Goal: Task Accomplishment & Management: Manage account settings

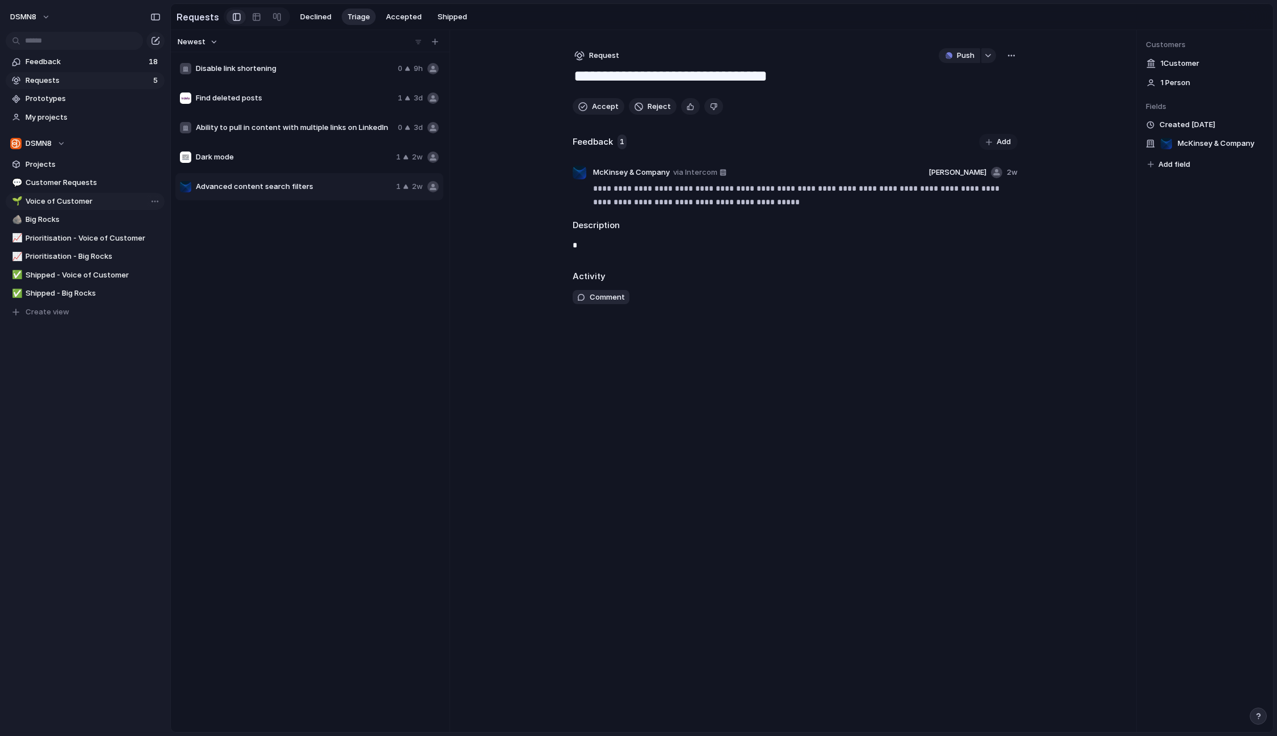
click at [94, 203] on span "Voice of Customer" at bounding box center [93, 201] width 135 height 11
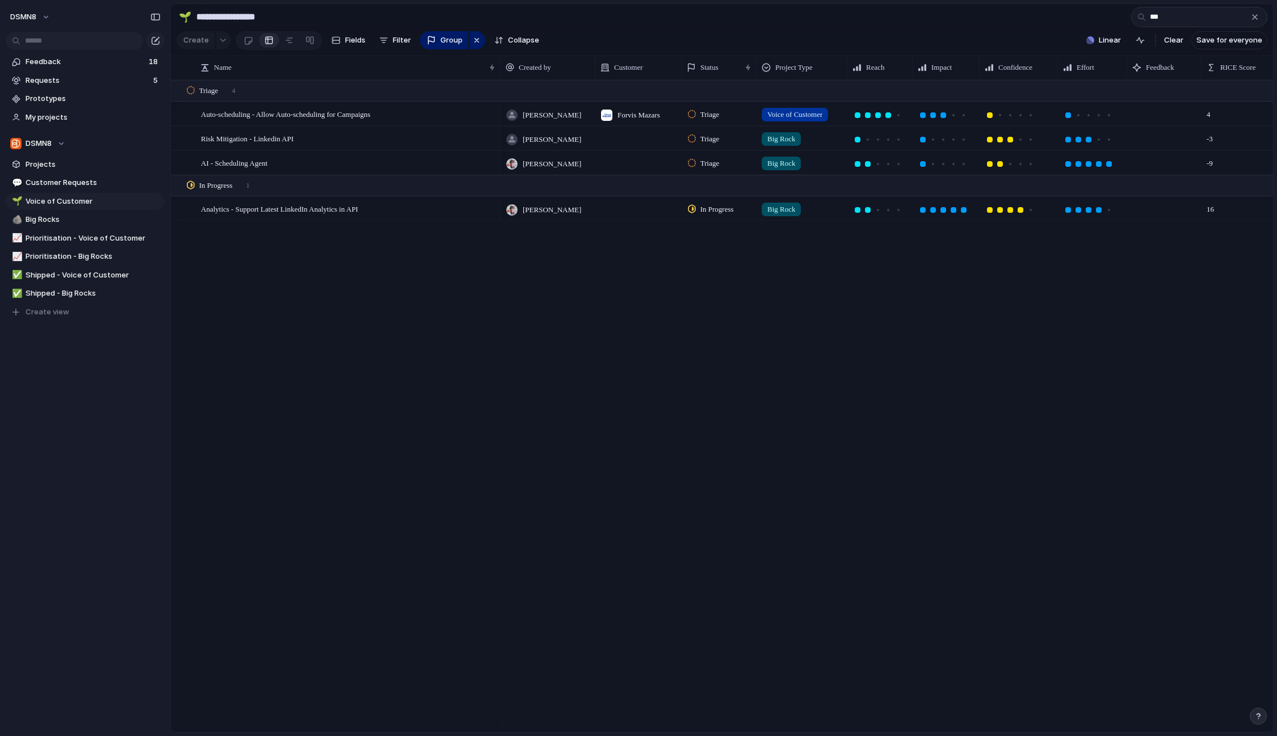
type input "****"
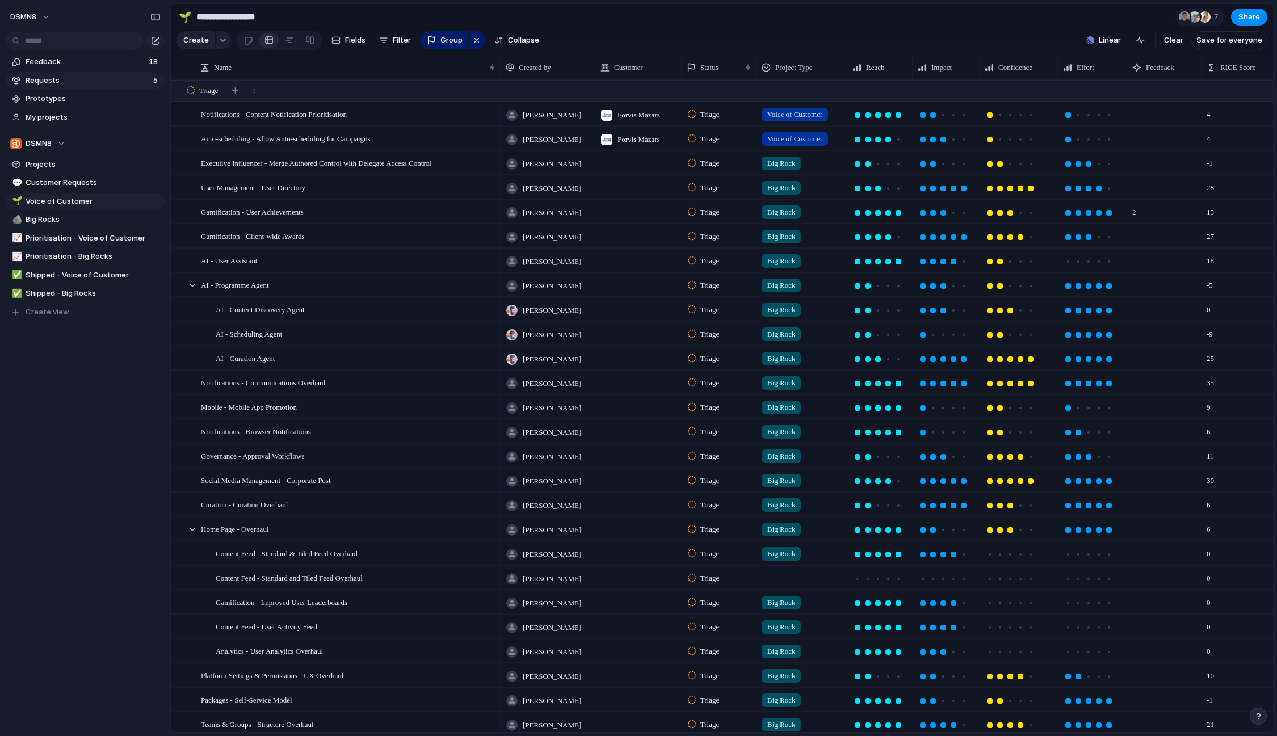
click at [94, 77] on span "Requests" at bounding box center [88, 80] width 124 height 11
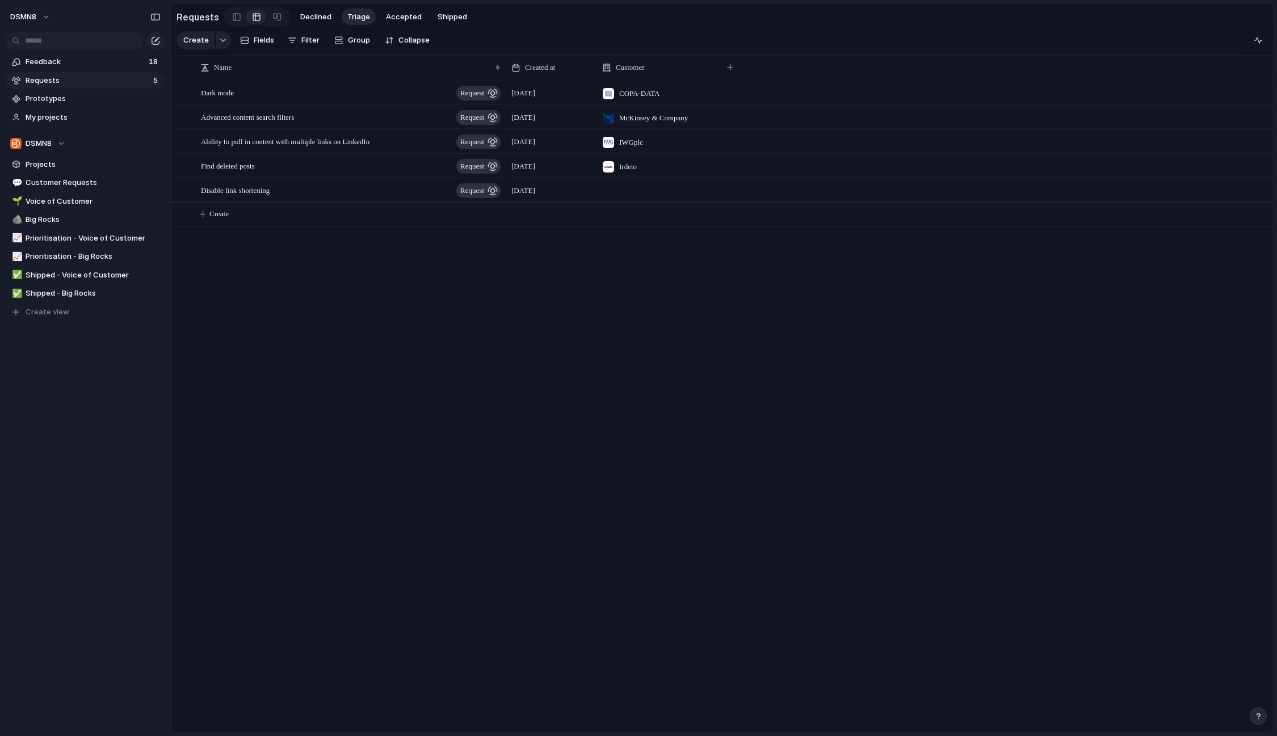
drag, startPoint x: 404, startPoint y: 68, endPoint x: 505, endPoint y: 68, distance: 101.0
click at [505, 68] on div at bounding box center [506, 68] width 6 height 24
click at [268, 196] on span "Disable link shortening" at bounding box center [235, 189] width 69 height 13
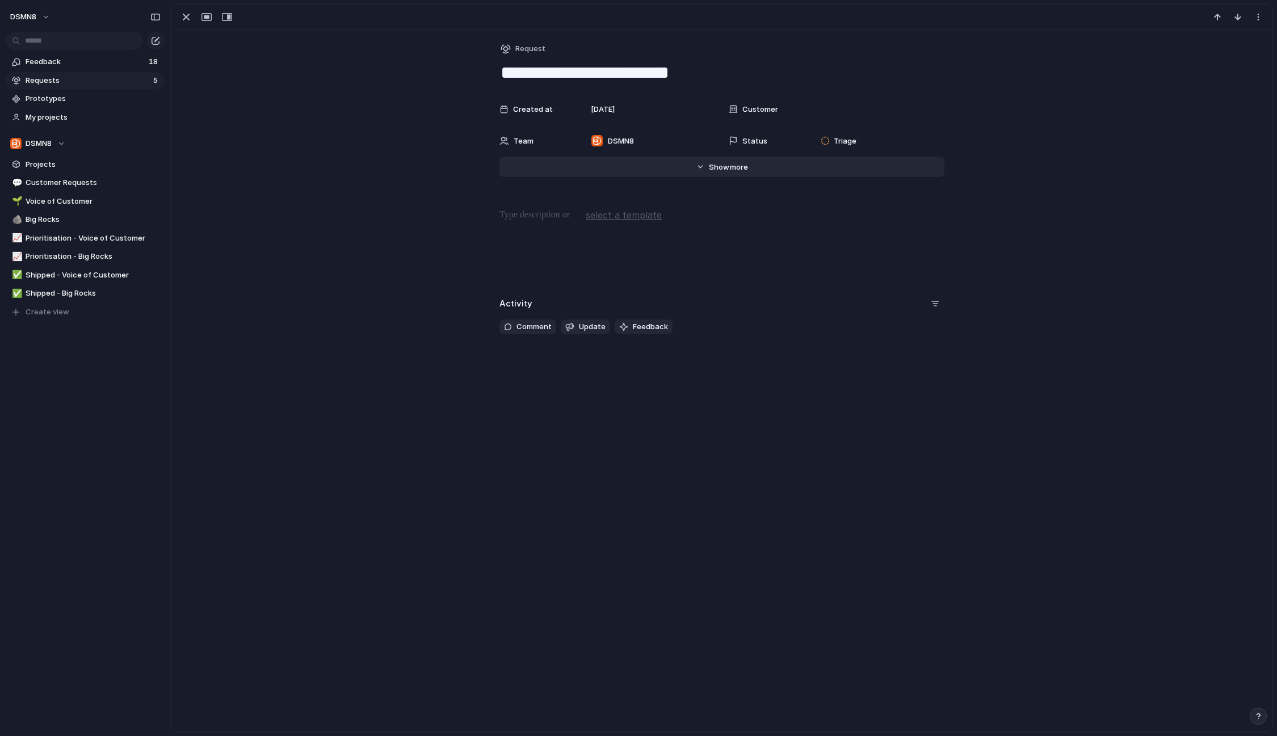
click at [730, 165] on span "more" at bounding box center [739, 167] width 18 height 11
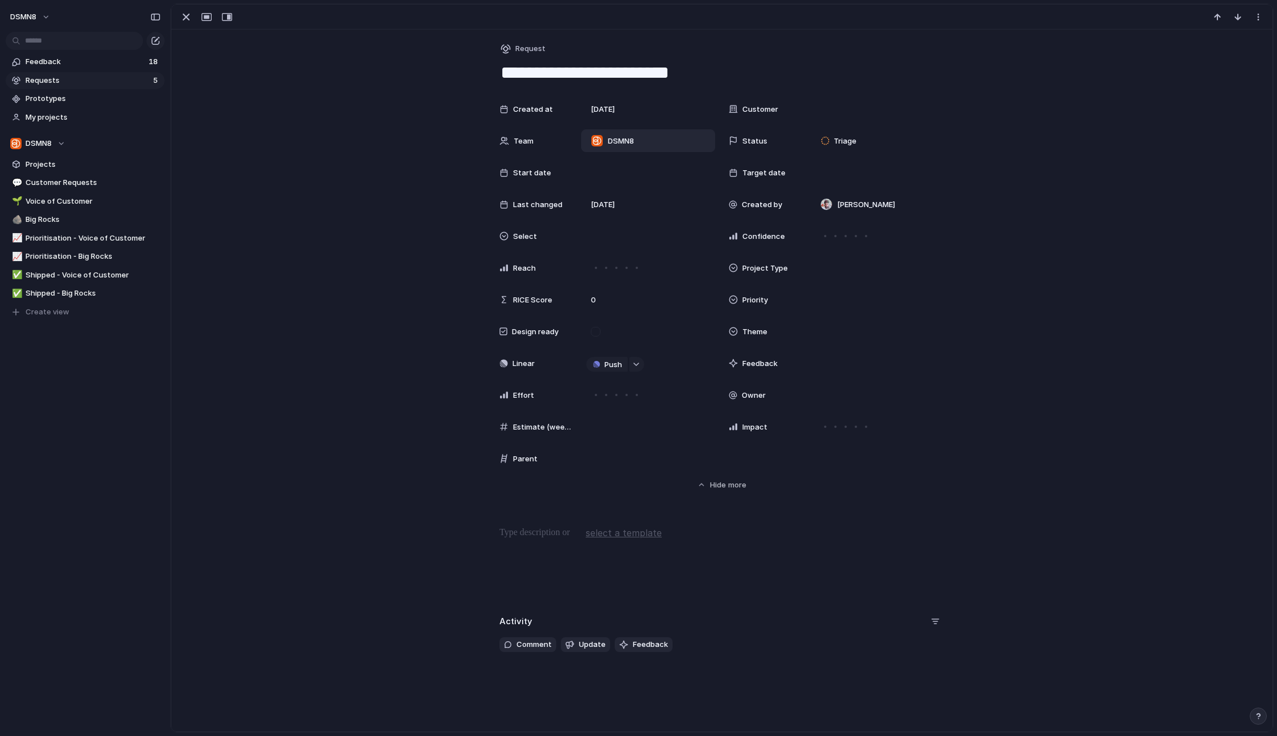
click at [630, 146] on div "DSMN8" at bounding box center [612, 140] width 52 height 12
click at [647, 223] on span "Product Development" at bounding box center [659, 222] width 78 height 11
click at [628, 144] on span "Product Development , DSMN8" at bounding box center [661, 141] width 87 height 11
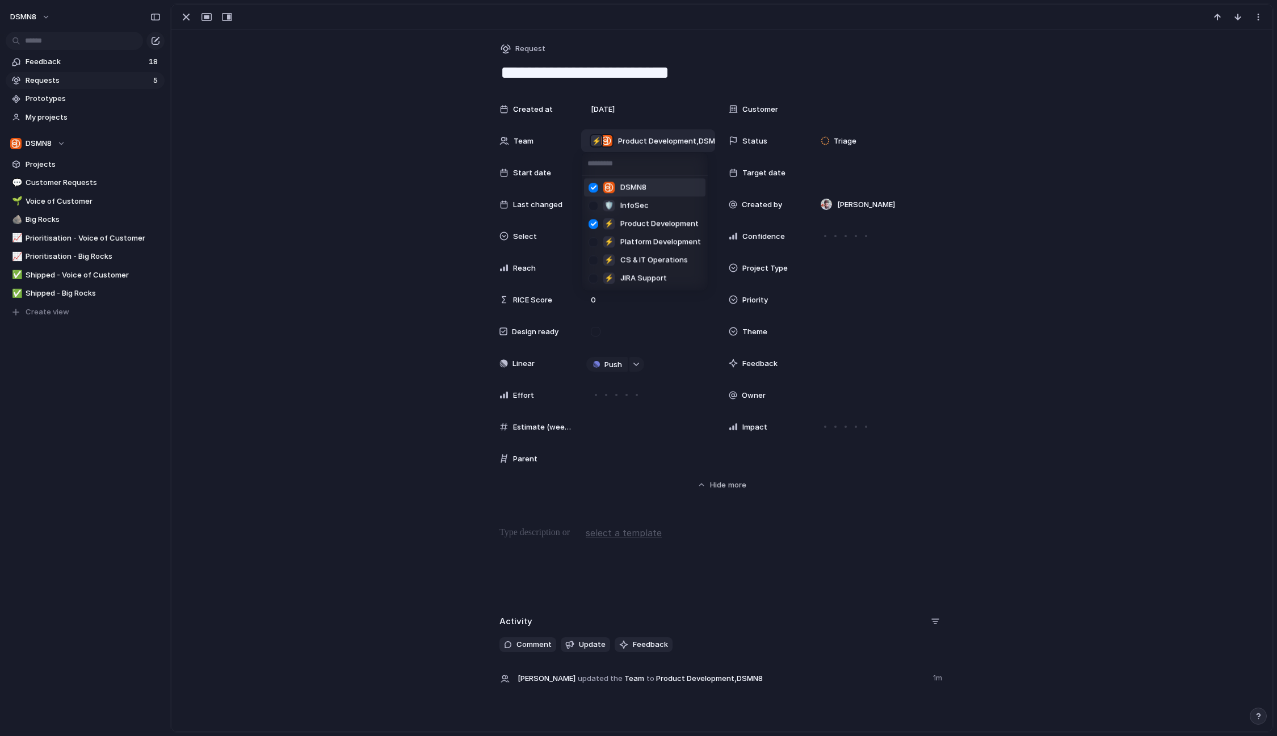
click at [593, 189] on div at bounding box center [593, 188] width 20 height 20
click at [410, 498] on div "DSMN8 🛡 InfoSec ⚡ Product Development ⚡ Platform Development ⚡ CS & IT Operatio…" at bounding box center [638, 368] width 1277 height 736
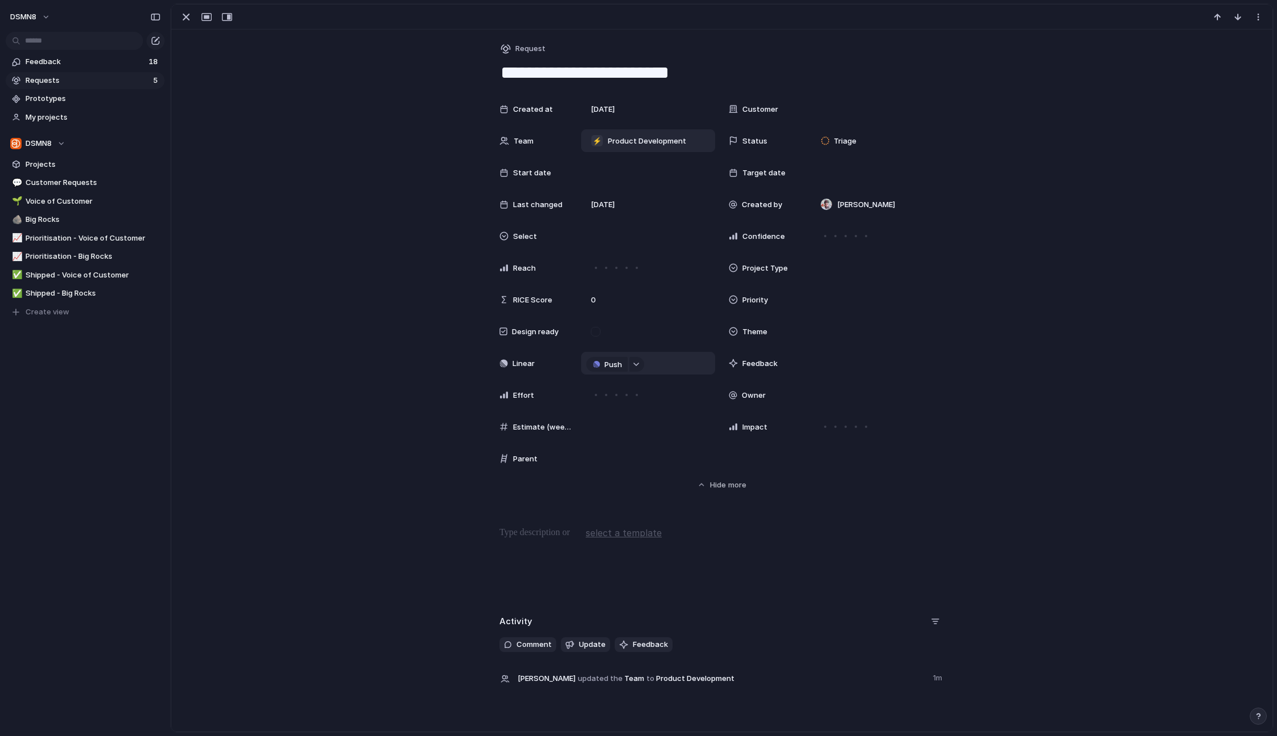
click at [650, 363] on div "Push" at bounding box center [648, 363] width 124 height 12
click at [632, 363] on div "button" at bounding box center [636, 364] width 8 height 5
type input "****"
type input "***"
click at [695, 410] on button "Issues" at bounding box center [679, 409] width 65 height 23
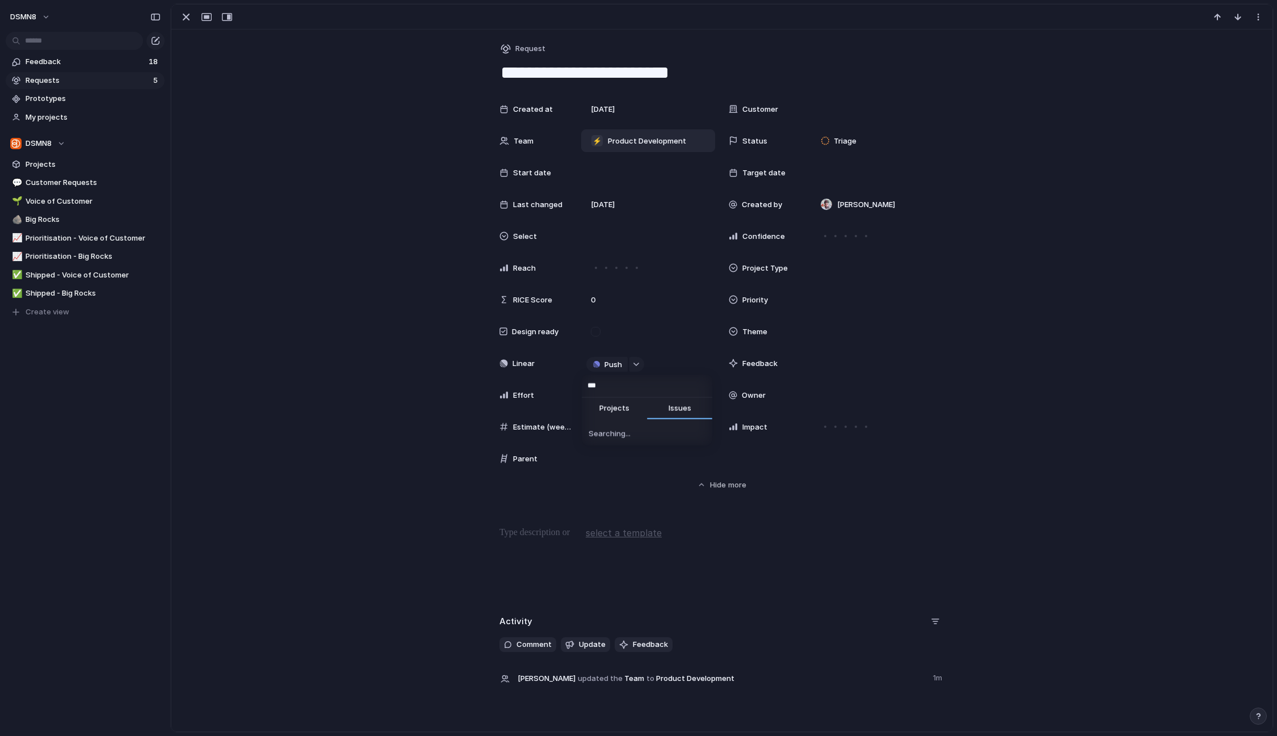
click at [649, 385] on input "***" at bounding box center [647, 386] width 131 height 23
type input "**********"
click at [655, 432] on span "Curation - Option to completely disable Link Shorting on published content" at bounding box center [653, 431] width 104 height 11
click at [631, 365] on span "Open in Linear" at bounding box center [635, 363] width 49 height 11
click at [650, 361] on span "Open in Linear" at bounding box center [635, 363] width 49 height 11
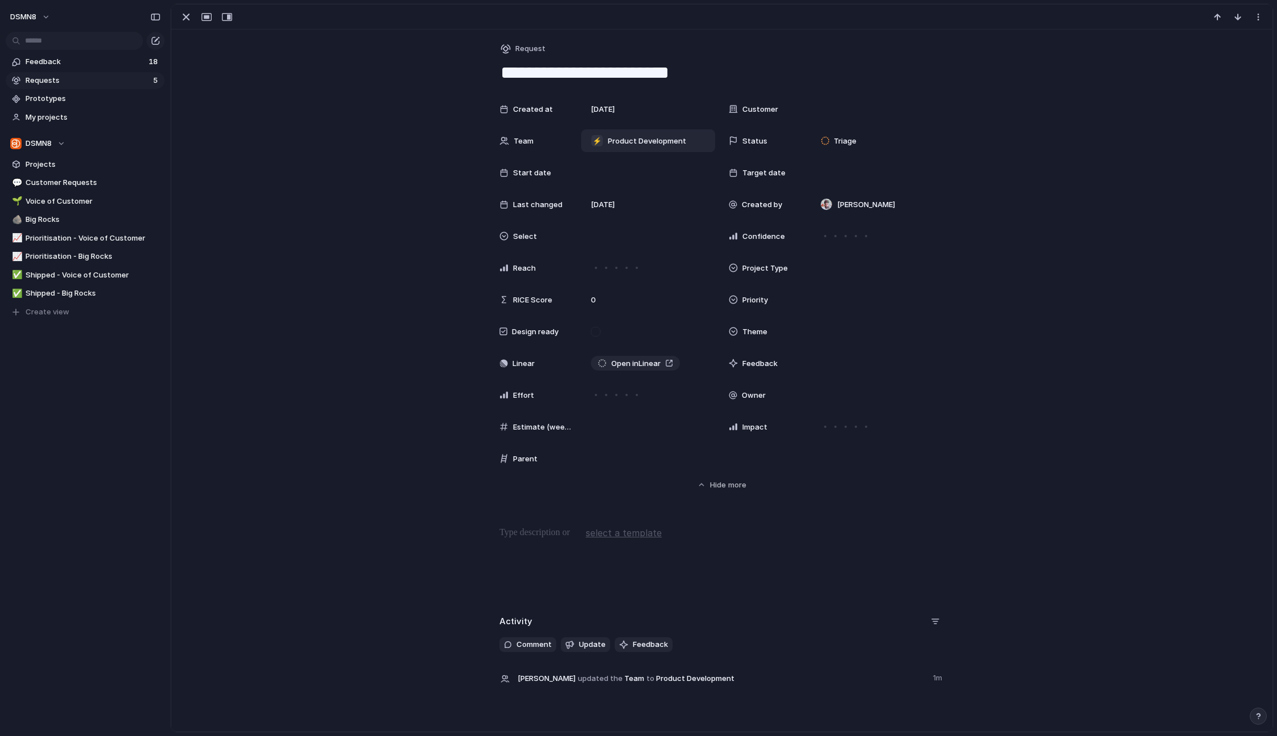
click at [539, 538] on p at bounding box center [721, 533] width 445 height 14
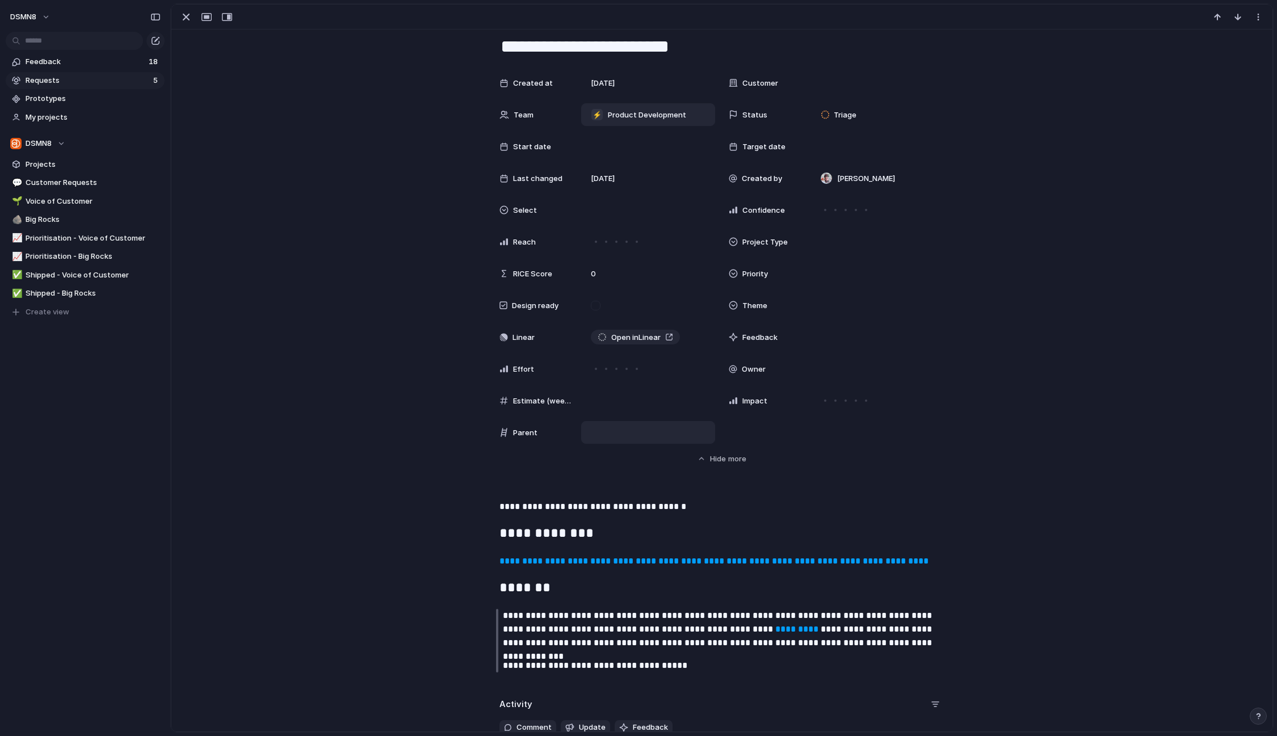
scroll to position [21, 0]
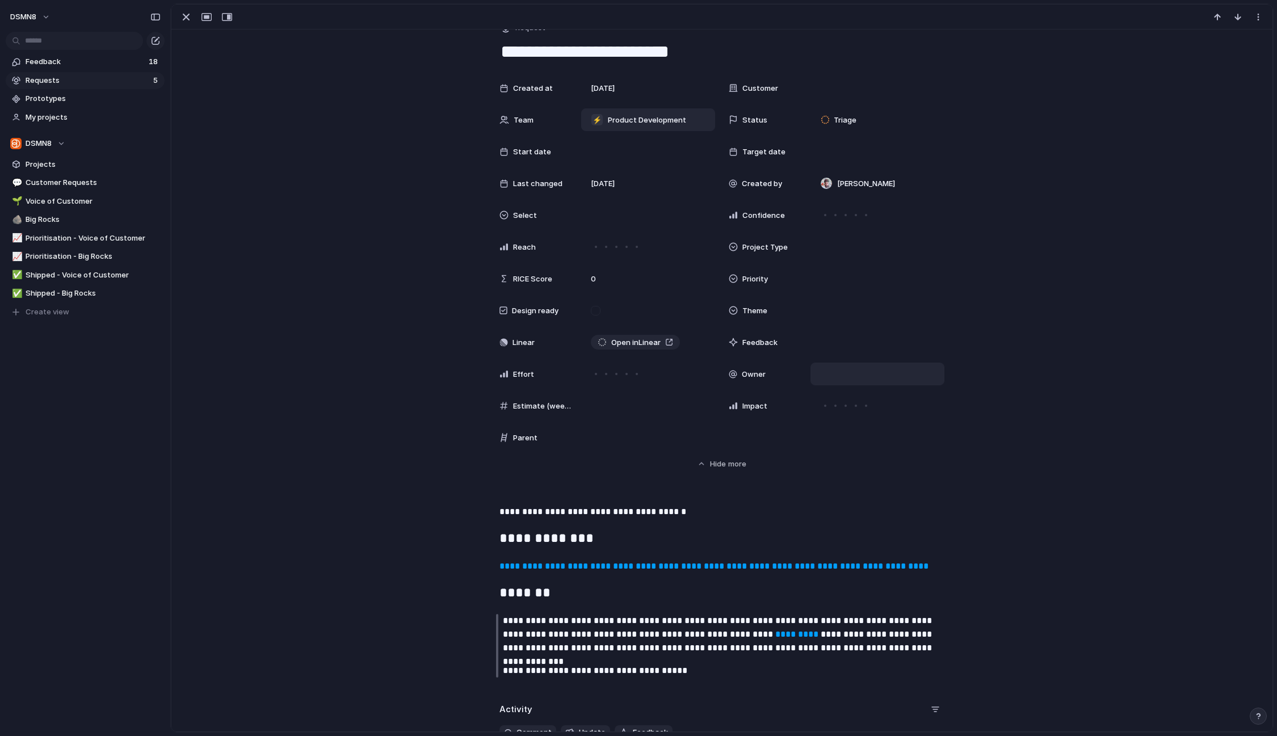
click at [830, 376] on div at bounding box center [877, 374] width 124 height 12
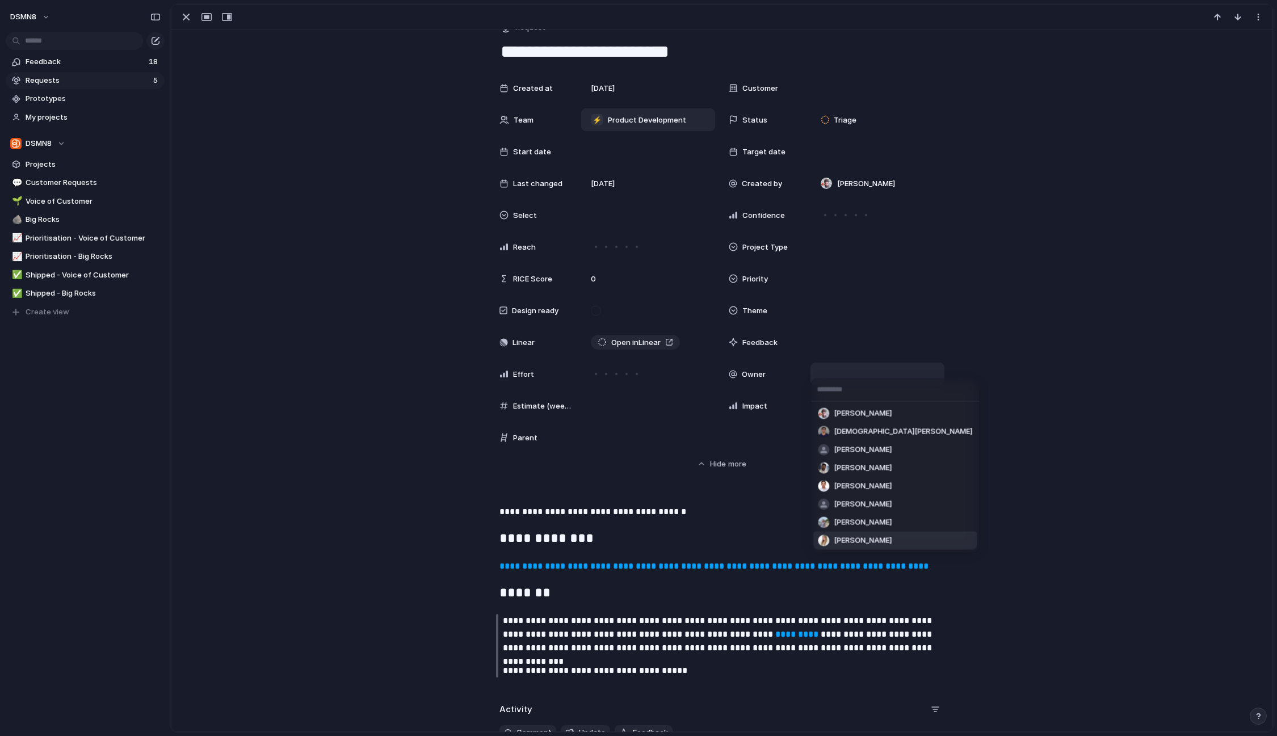
click at [881, 540] on li "[PERSON_NAME]" at bounding box center [894, 541] width 163 height 18
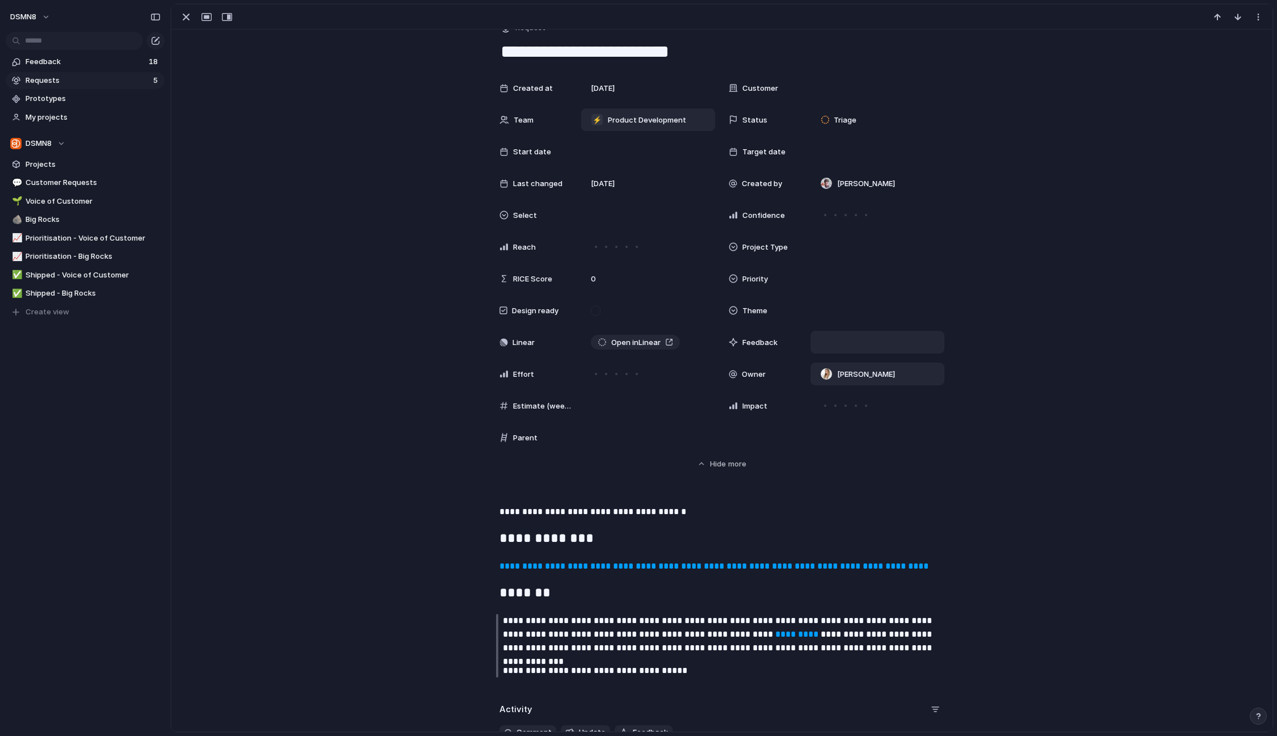
click at [813, 341] on div at bounding box center [877, 342] width 134 height 23
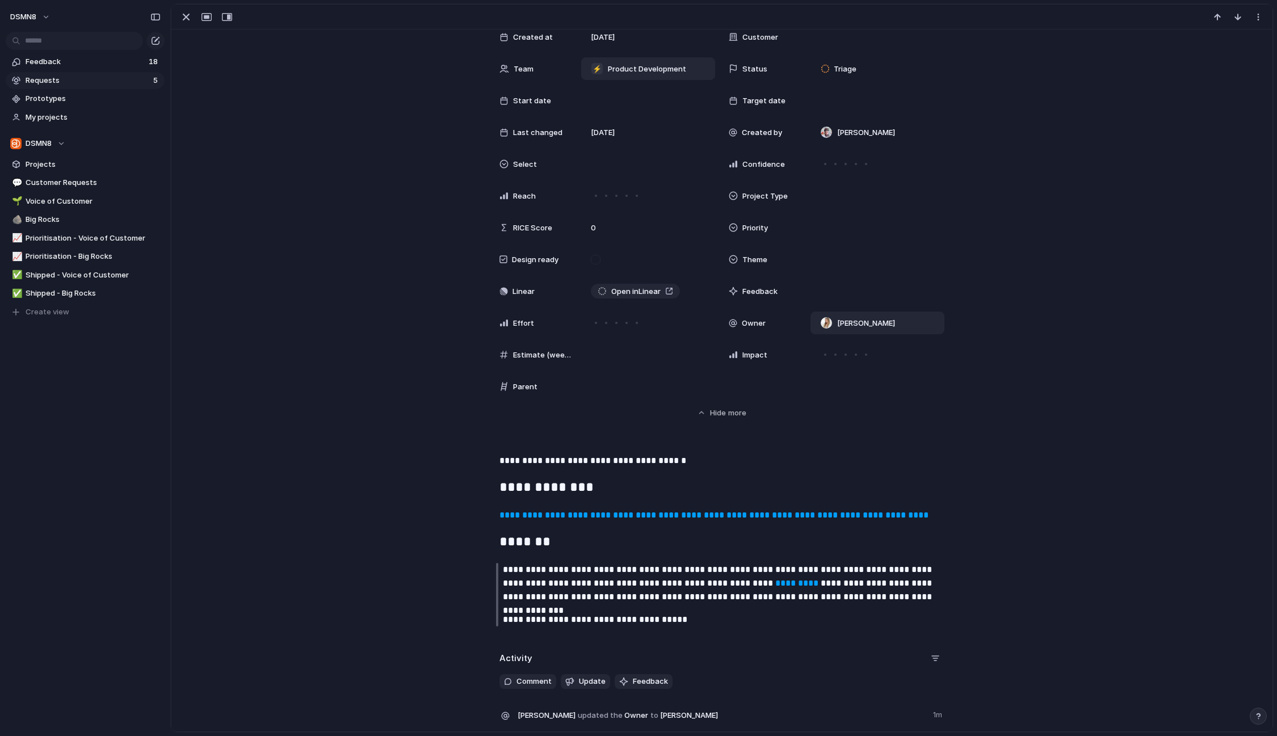
scroll to position [16, 0]
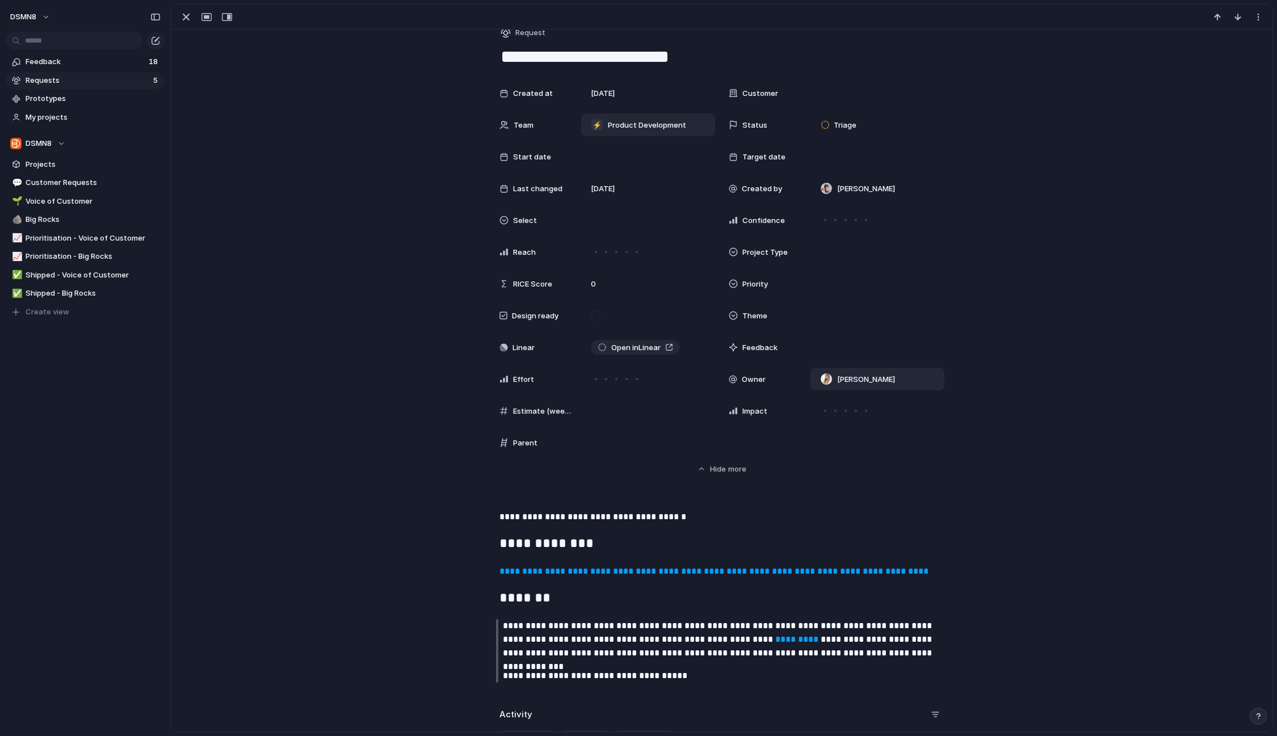
click at [781, 98] on div "Customer" at bounding box center [765, 93] width 73 height 11
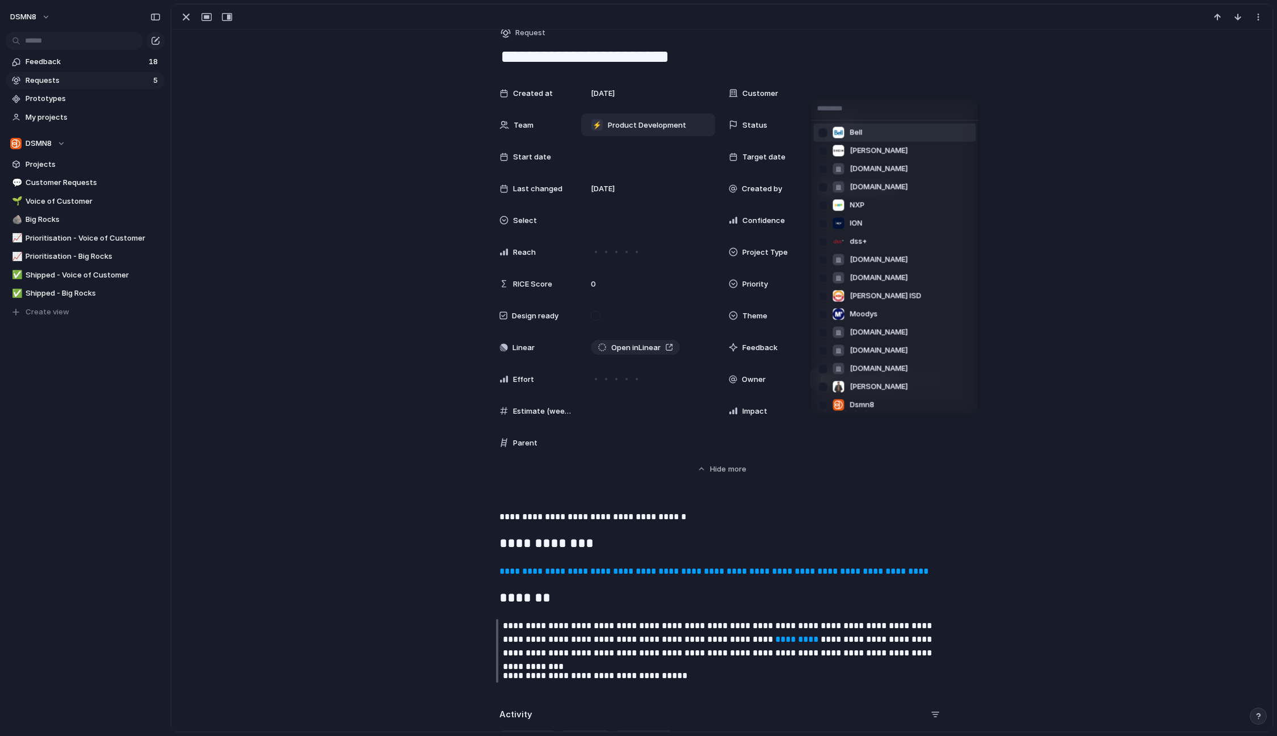
click at [754, 95] on div "[PERSON_NAME] [DOMAIN_NAME] [DOMAIN_NAME] NXP ION dss+ [DOMAIN_NAME] [DOMAIN_NA…" at bounding box center [638, 368] width 1277 height 736
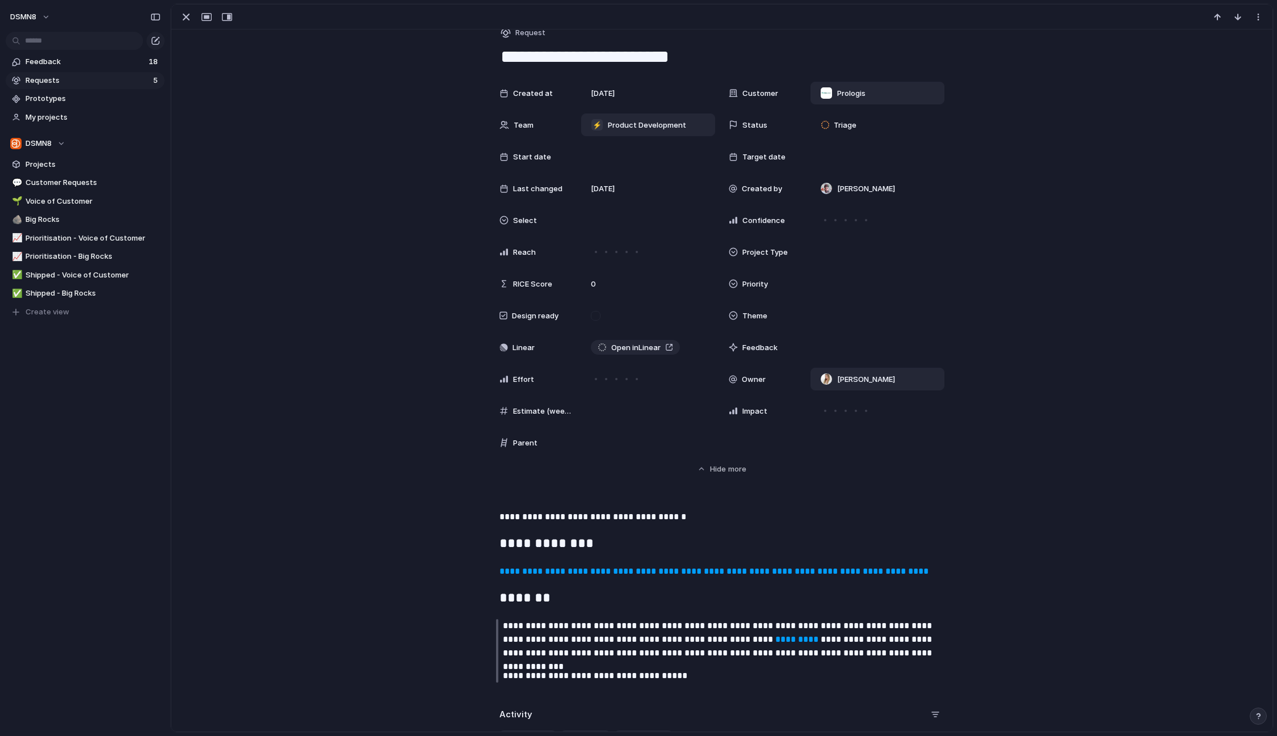
click at [837, 92] on span "Prologis" at bounding box center [851, 93] width 28 height 11
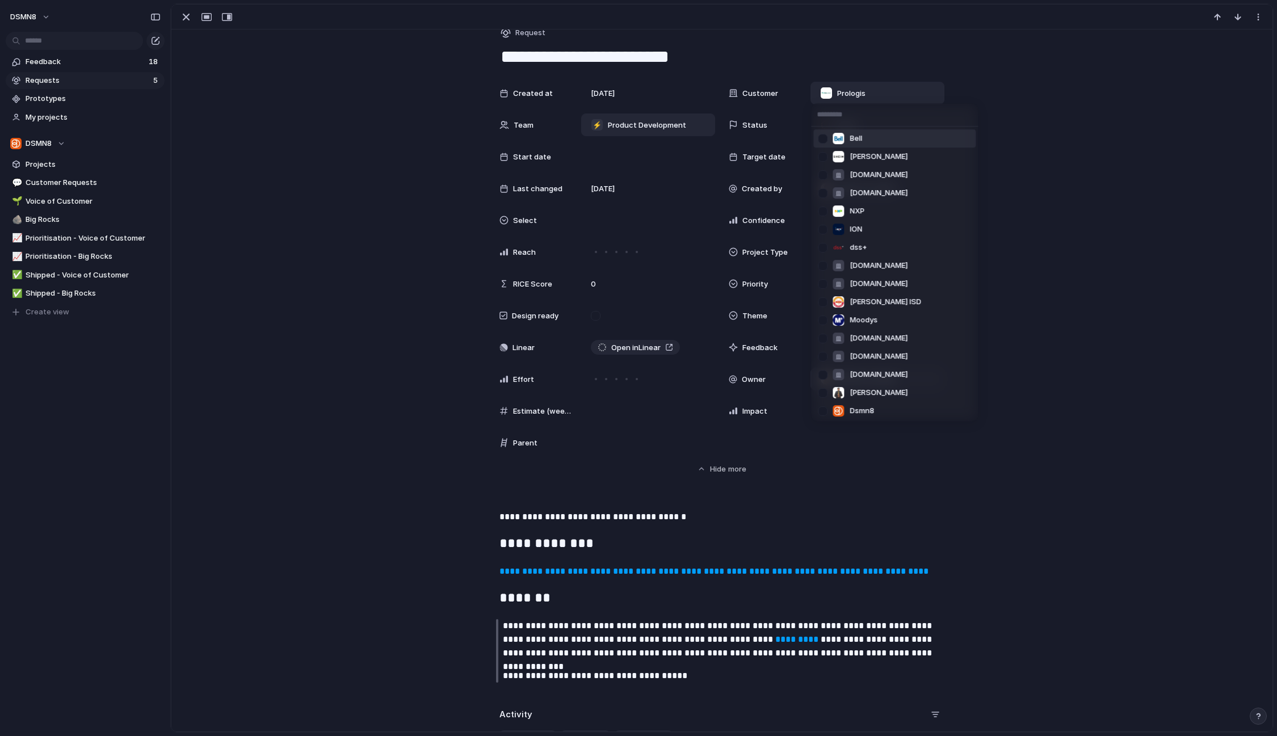
click at [886, 91] on div "[PERSON_NAME] [DOMAIN_NAME] [DOMAIN_NAME] NXP ION dss+ [DOMAIN_NAME] [DOMAIN_NA…" at bounding box center [638, 368] width 1277 height 736
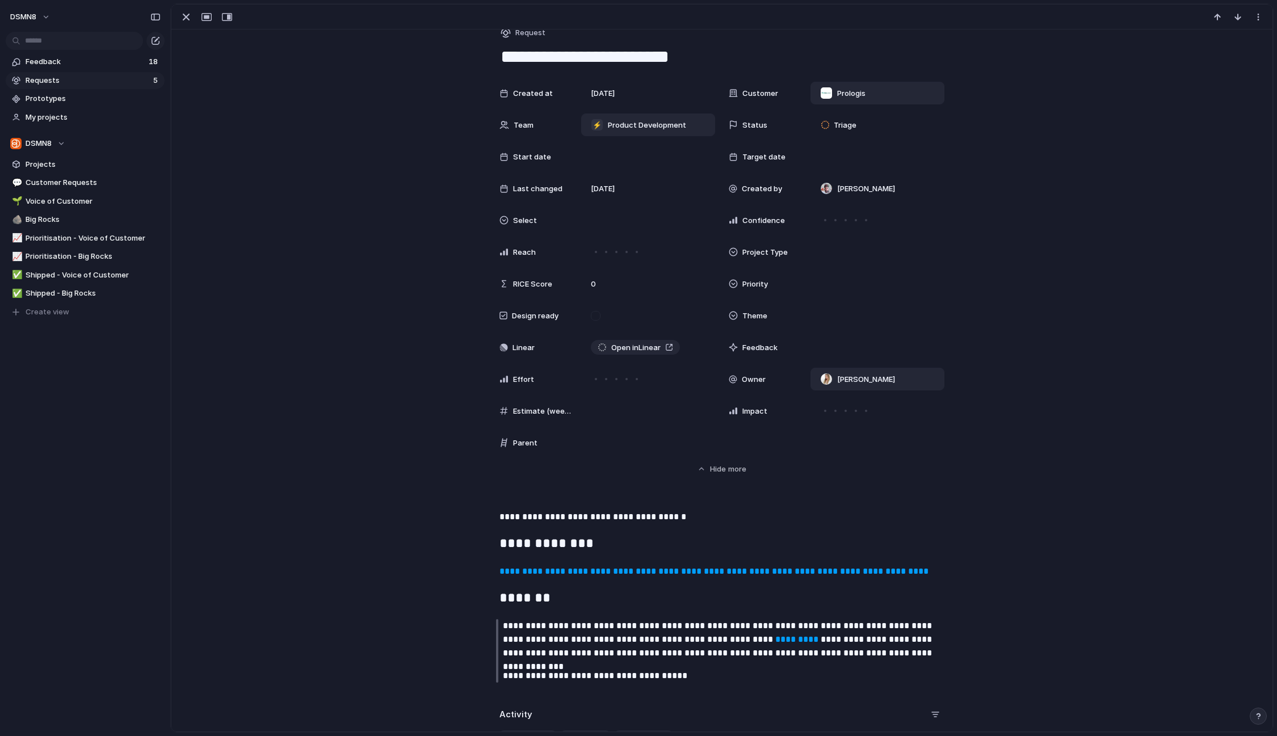
click at [882, 94] on div "Prologis" at bounding box center [877, 93] width 124 height 12
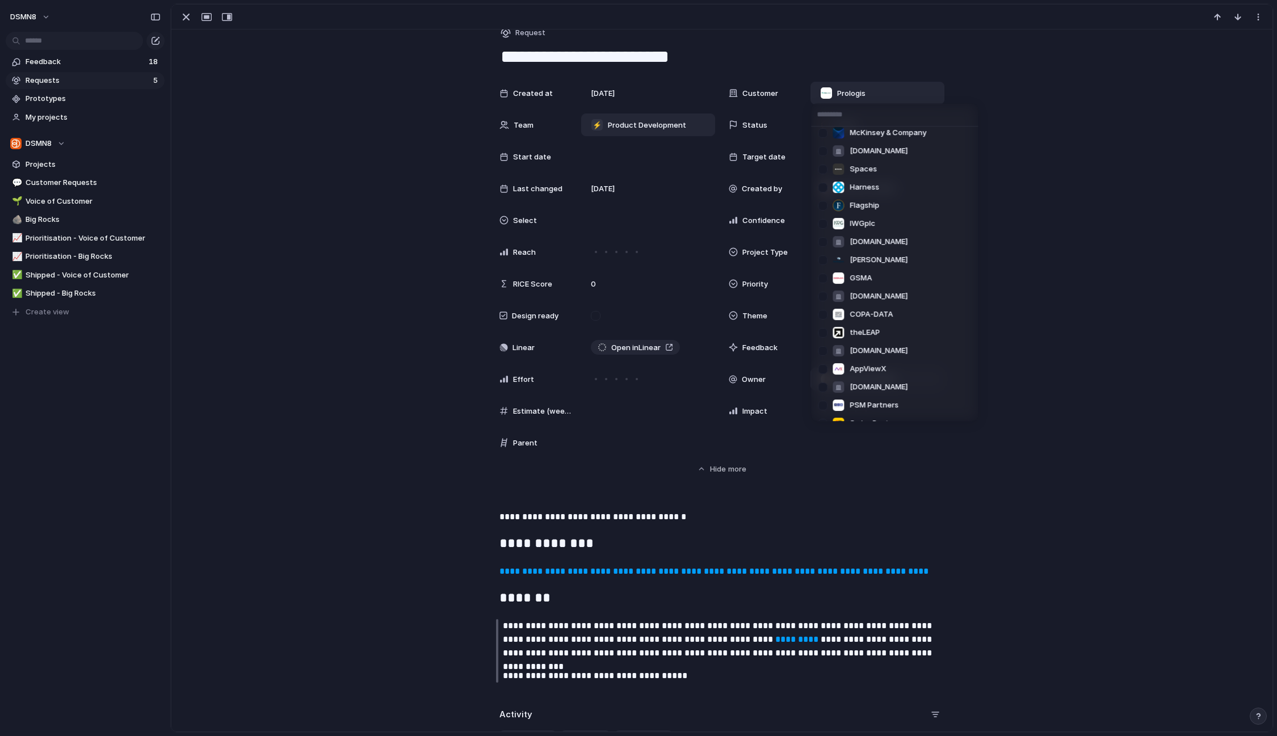
scroll to position [1272, 0]
click at [821, 391] on div at bounding box center [823, 392] width 20 height 20
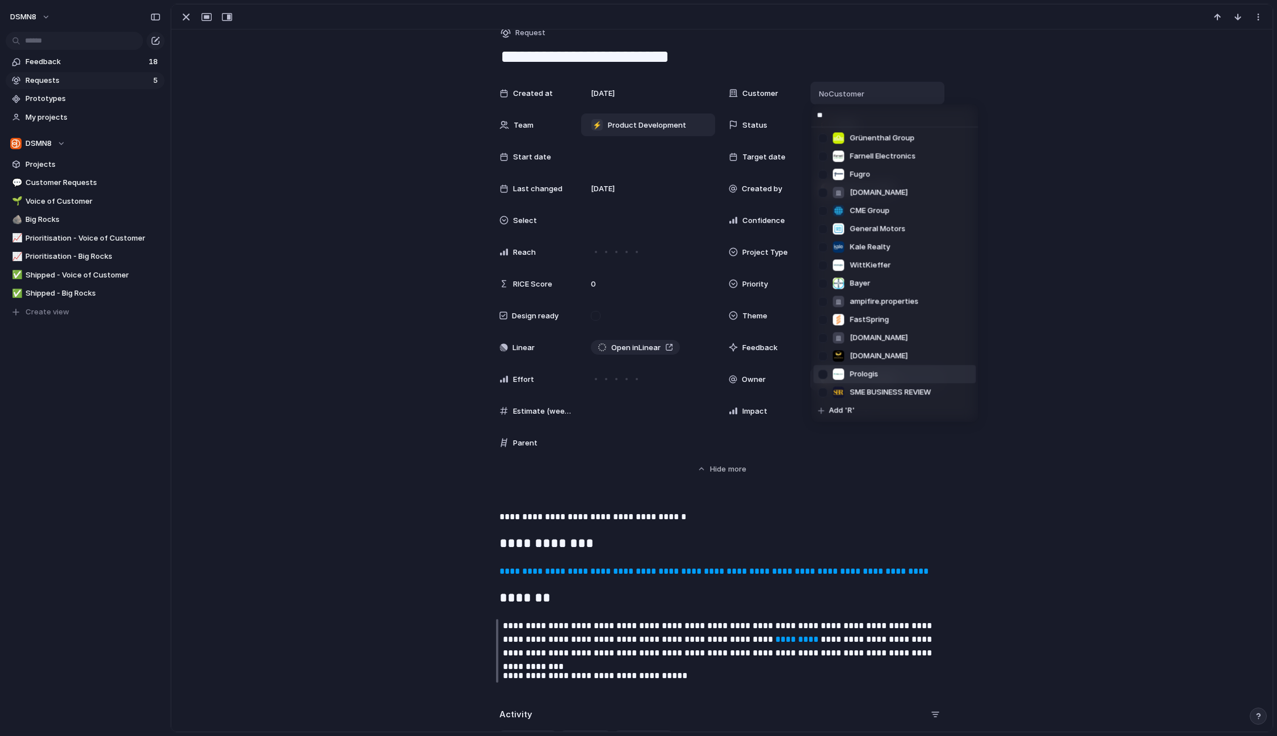
scroll to position [0, 0]
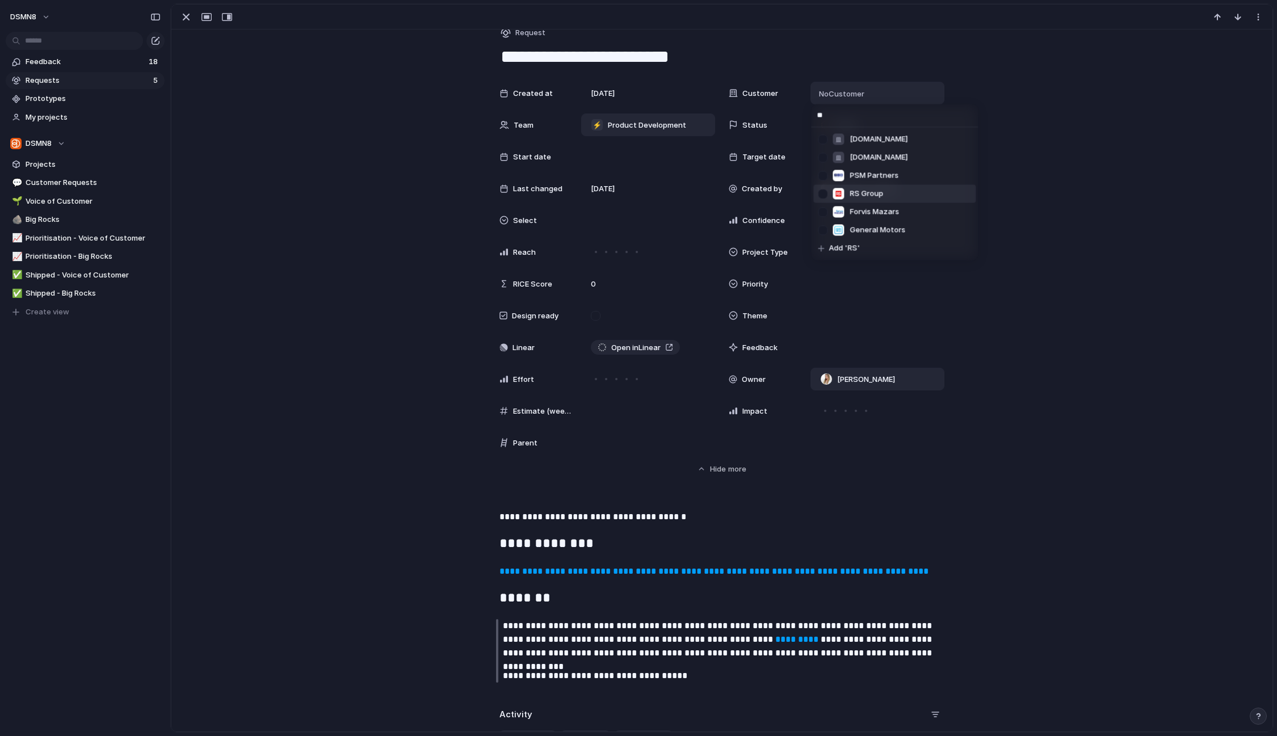
click at [822, 193] on div at bounding box center [823, 194] width 20 height 20
type input "*"
type input "******"
click at [822, 155] on div at bounding box center [823, 157] width 20 height 20
type input "*"
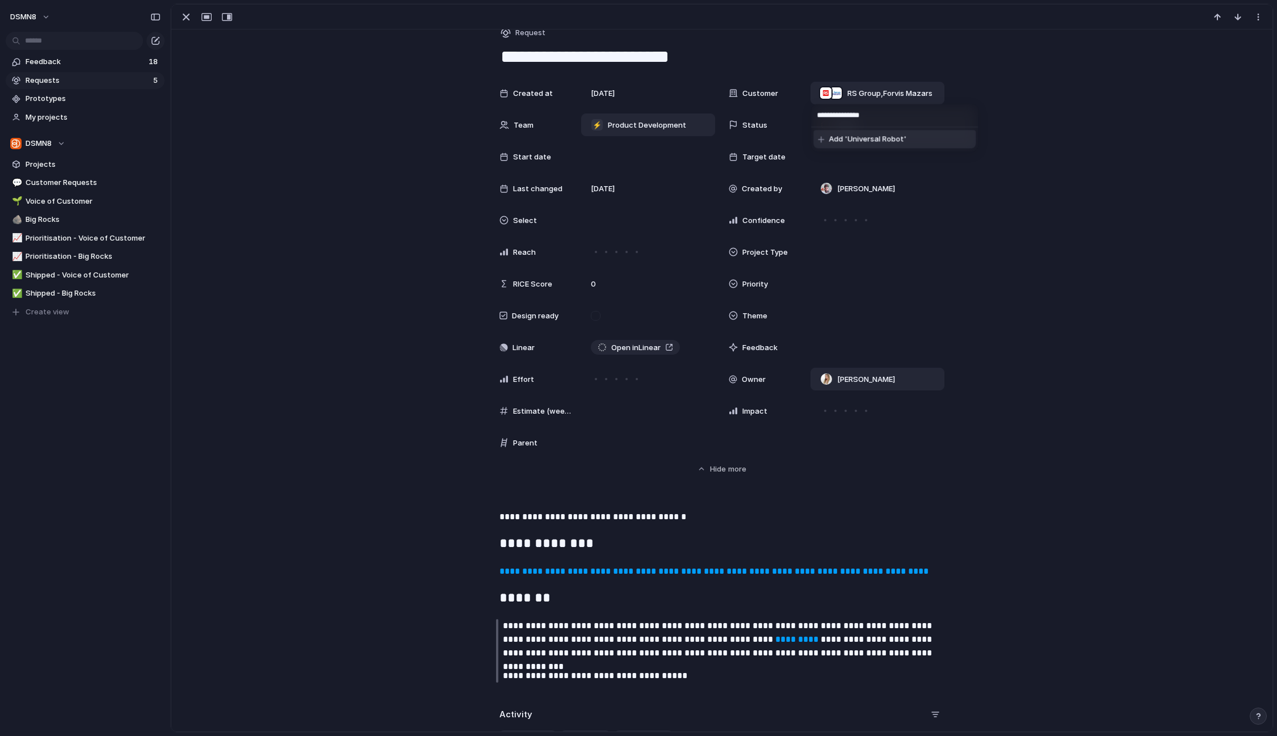
type input "**********"
click at [909, 98] on span "RS Group , Forvis Mazars , Universal Robots" at bounding box center [895, 93] width 77 height 11
click at [1061, 195] on div "[PERSON_NAME] [DOMAIN_NAME] [DOMAIN_NAME] NXP ION dss+ [DOMAIN_NAME] [DOMAIN_NA…" at bounding box center [638, 368] width 1277 height 736
click at [842, 123] on span "Triage" at bounding box center [845, 125] width 23 height 11
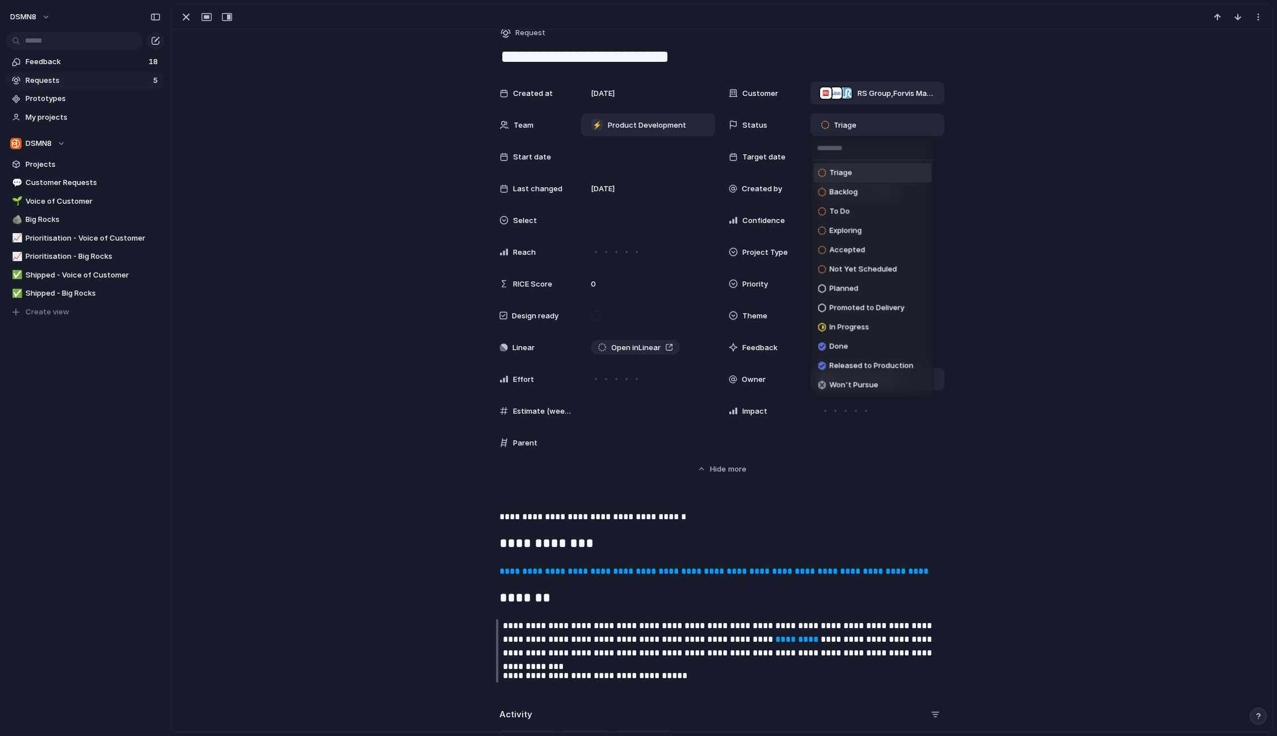
click at [980, 209] on div "Triage Backlog To Do Exploring Accepted Not Yet Scheduled Planned Promoted to D…" at bounding box center [638, 368] width 1277 height 736
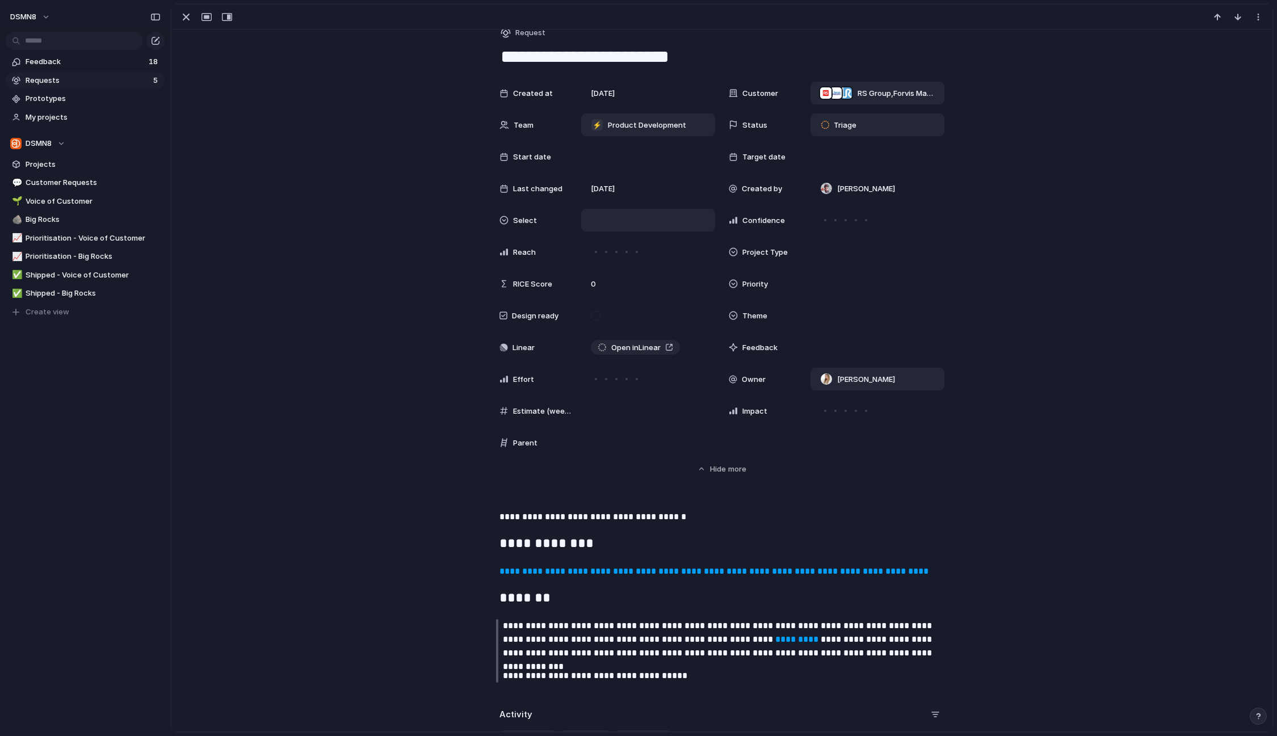
click at [632, 221] on div at bounding box center [648, 220] width 124 height 12
click at [396, 263] on div "Type to add a value" at bounding box center [638, 368] width 1277 height 736
click at [838, 259] on div at bounding box center [877, 252] width 134 height 23
click at [825, 314] on div at bounding box center [823, 311] width 20 height 20
click at [973, 351] on div "Big Rock Voice of Customer Customer Request" at bounding box center [638, 368] width 1277 height 736
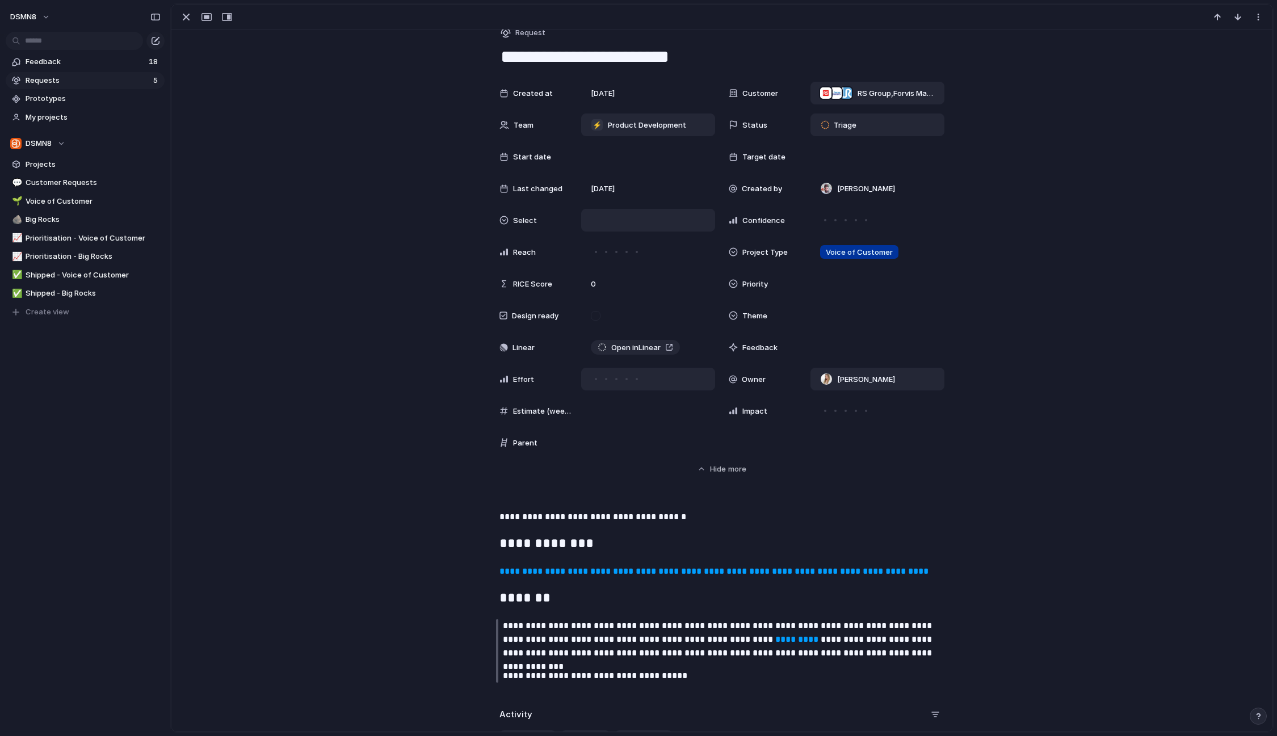
click at [611, 380] on div at bounding box center [616, 379] width 10 height 10
click at [605, 380] on div at bounding box center [606, 379] width 10 height 10
click at [615, 382] on div at bounding box center [616, 379] width 10 height 10
click at [603, 380] on div at bounding box center [606, 379] width 6 height 6
click at [602, 253] on div at bounding box center [606, 252] width 10 height 10
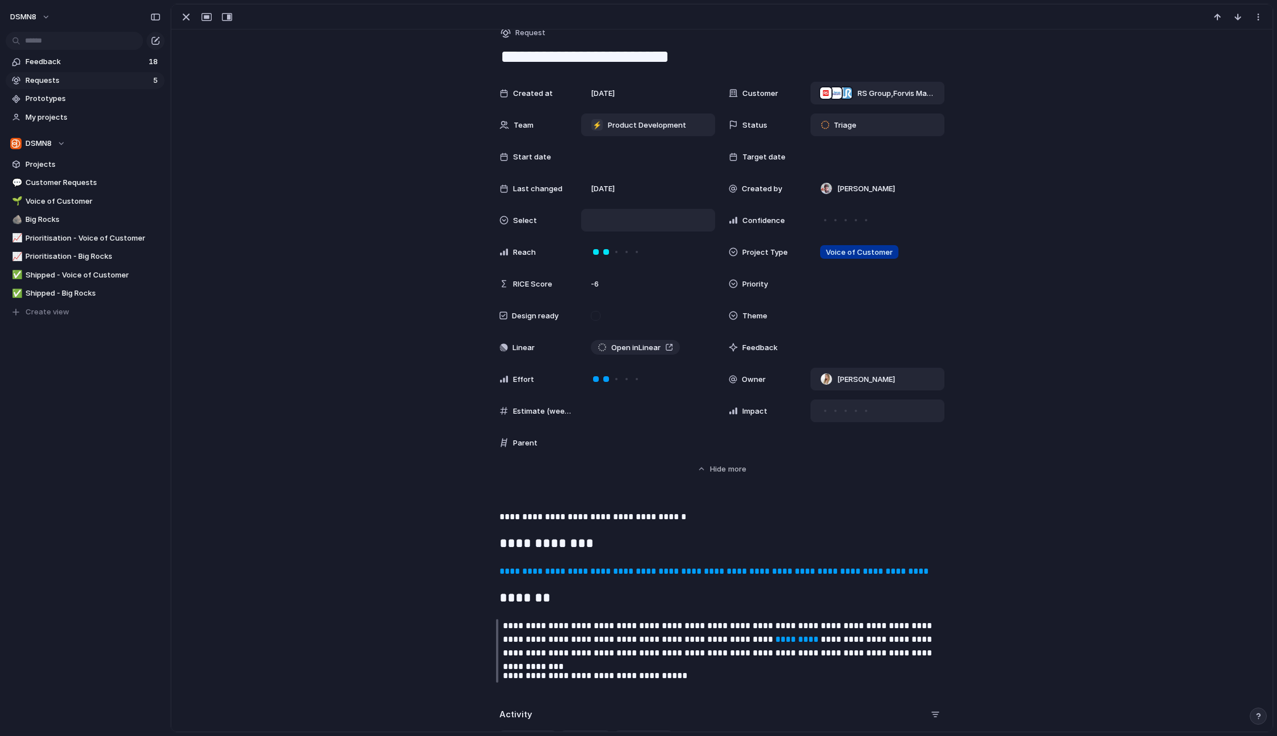
click at [833, 411] on div at bounding box center [835, 411] width 10 height 10
click at [870, 489] on div "Created at [DATE] Customer RS Group , Forvis Mazars , Universal Robots Team ⚡ P…" at bounding box center [722, 288] width 1074 height 413
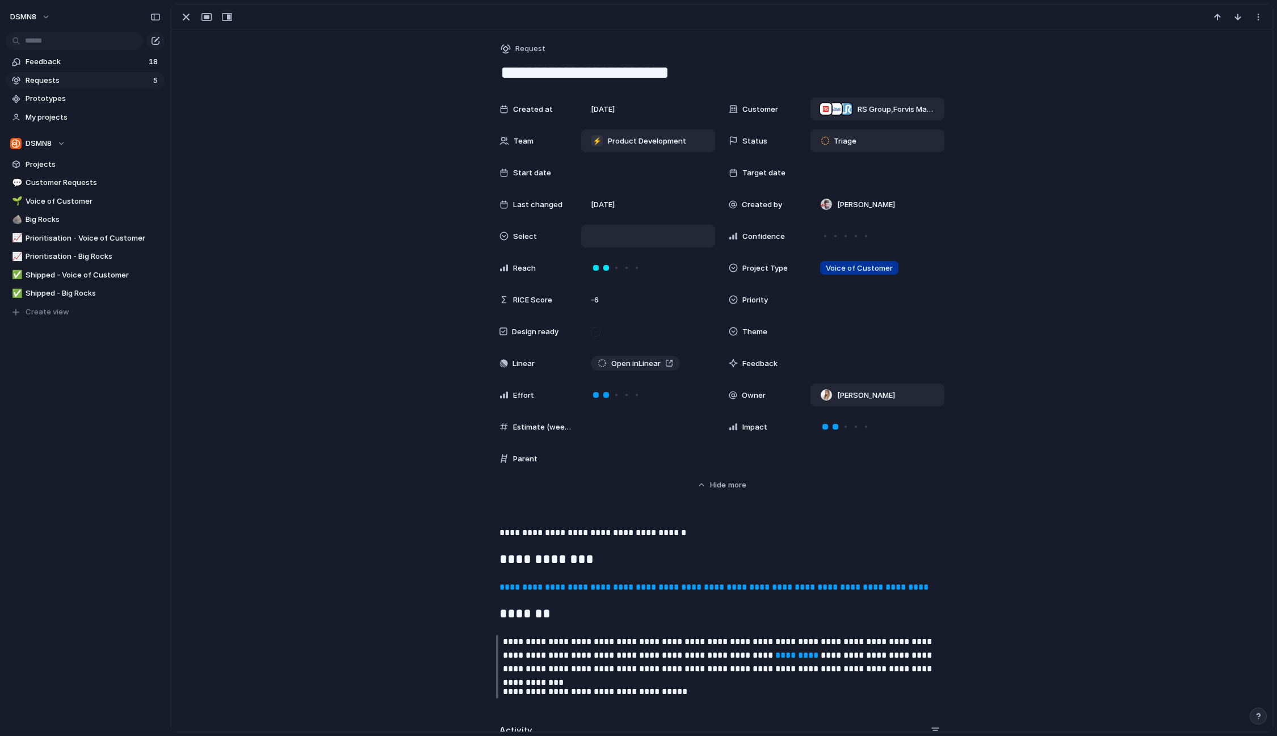
drag, startPoint x: 496, startPoint y: 68, endPoint x: 724, endPoint y: 75, distance: 228.2
click at [724, 75] on textarea "**********" at bounding box center [721, 73] width 445 height 24
click at [873, 74] on textarea "**********" at bounding box center [721, 73] width 445 height 24
click at [938, 73] on textarea "**********" at bounding box center [721, 73] width 445 height 24
type textarea "**********"
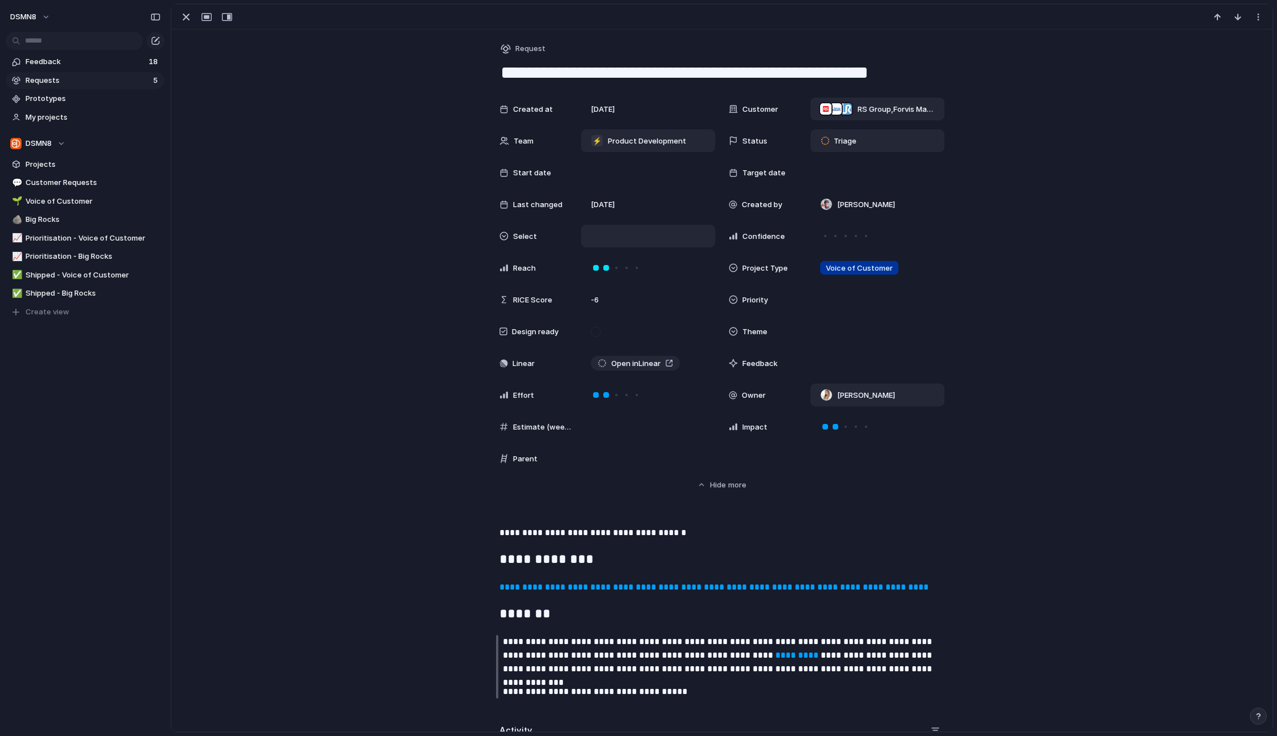
click at [1066, 298] on div "Created at [DATE] Customer RS Group , Forvis Mazars , Universal Robots Team ⚡ P…" at bounding box center [722, 294] width 1074 height 393
click at [192, 16] on div "button" at bounding box center [186, 17] width 14 height 14
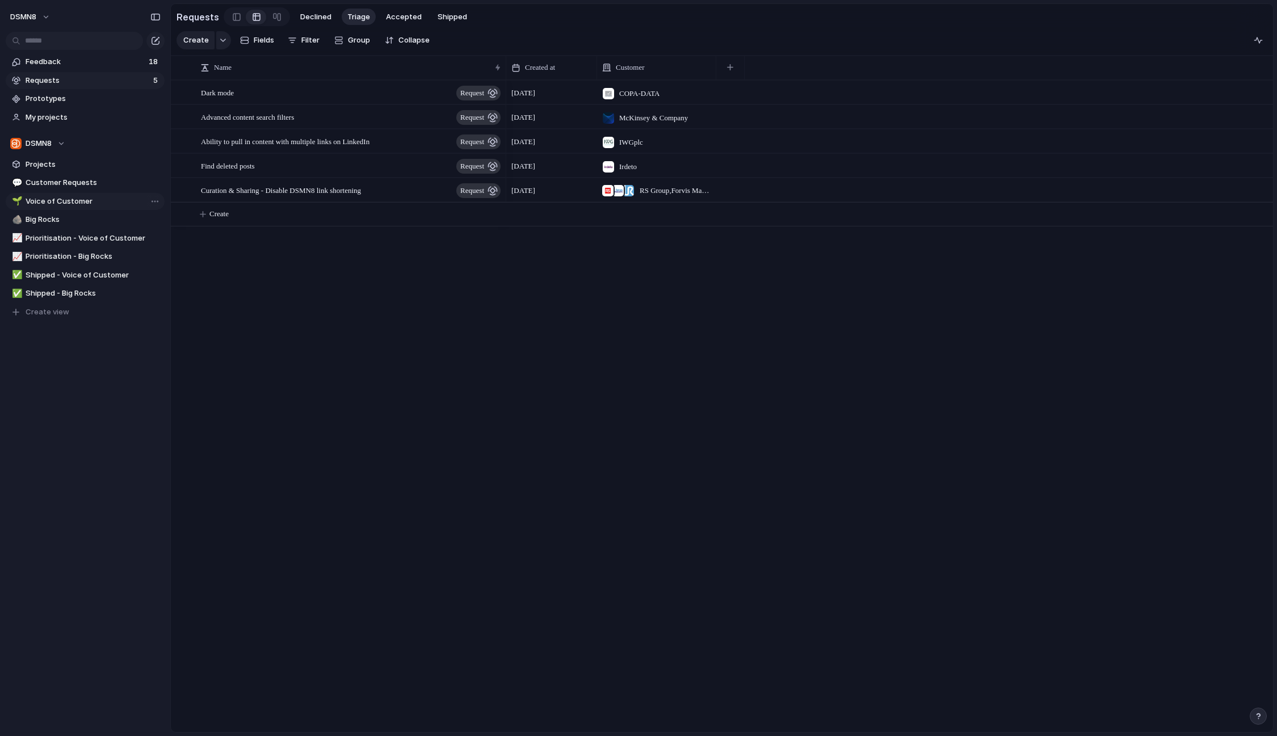
click at [86, 203] on span "Voice of Customer" at bounding box center [93, 201] width 135 height 11
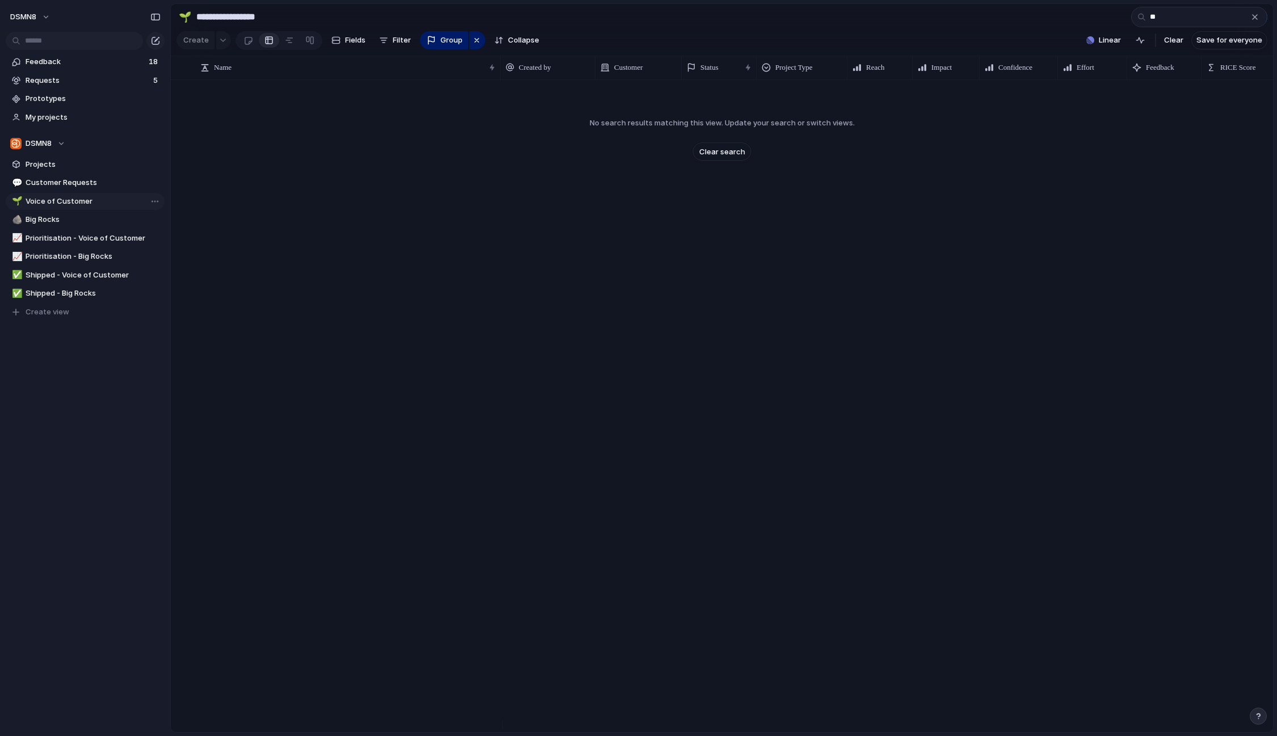
type input "*"
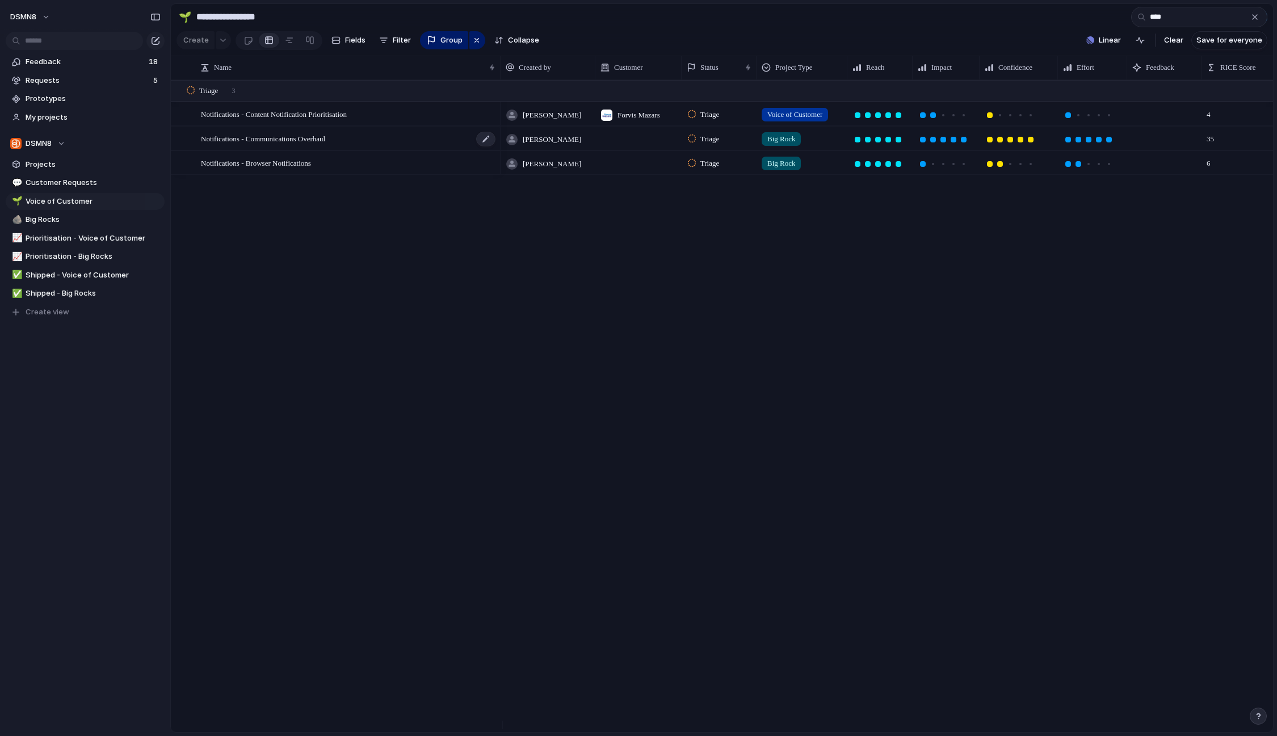
type input "****"
click at [325, 145] on span "Notifications - Communications Overhaul" at bounding box center [263, 138] width 124 height 13
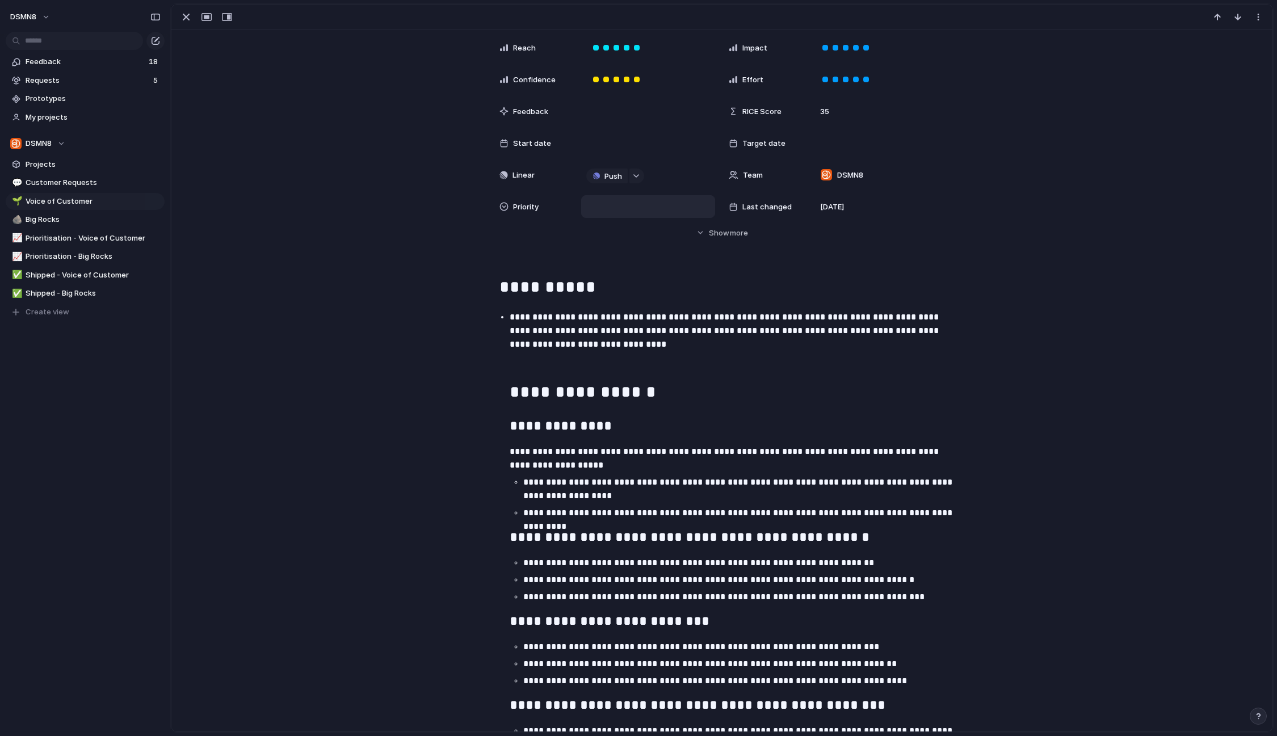
scroll to position [220, 0]
